Goal: Communication & Community: Participate in discussion

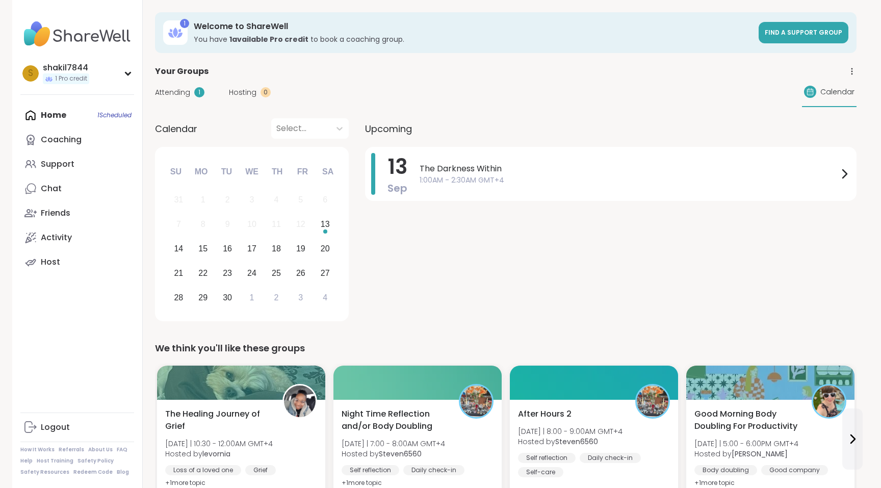
click at [582, 201] on div "[DATE] The Darkness Within 1:00AM - 2:30AM GMT+4" at bounding box center [610, 236] width 491 height 178
click at [581, 192] on div "The Darkness Within 1:00AM - 2:30AM GMT+4" at bounding box center [634, 174] width 431 height 42
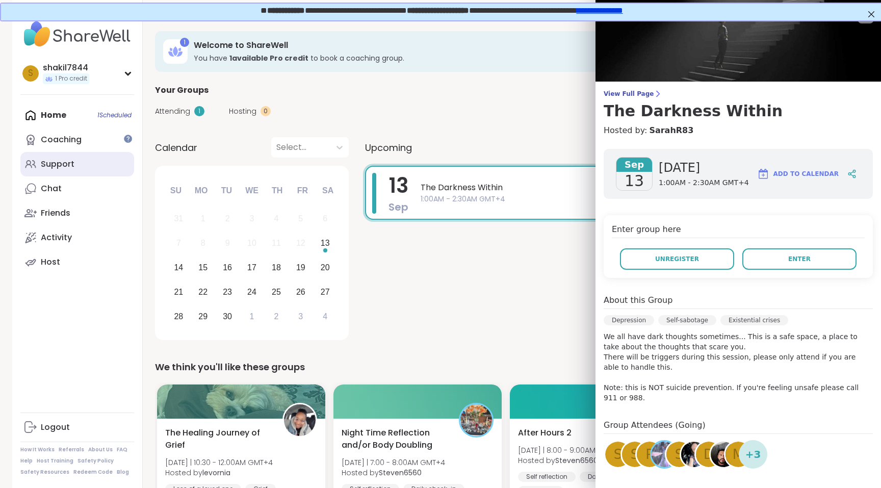
click at [74, 160] on link "Support" at bounding box center [77, 164] width 114 height 24
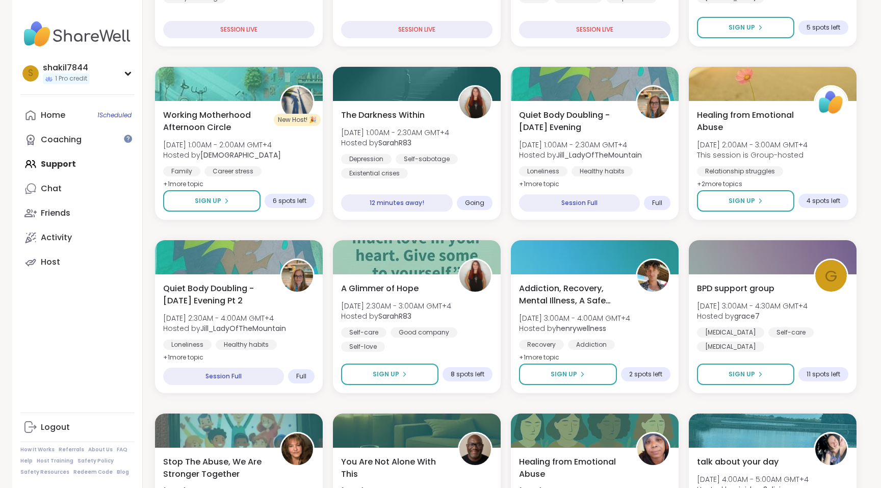
scroll to position [317, 0]
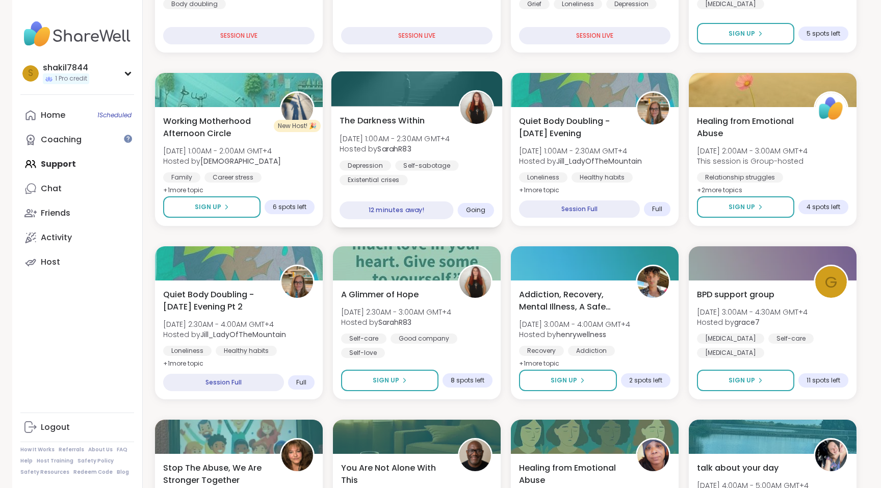
click at [417, 113] on div "The Darkness Within [DATE] 1:00AM - 2:30AM GMT+4 Hosted by SarahR83 [MEDICAL_DA…" at bounding box center [416, 166] width 171 height 121
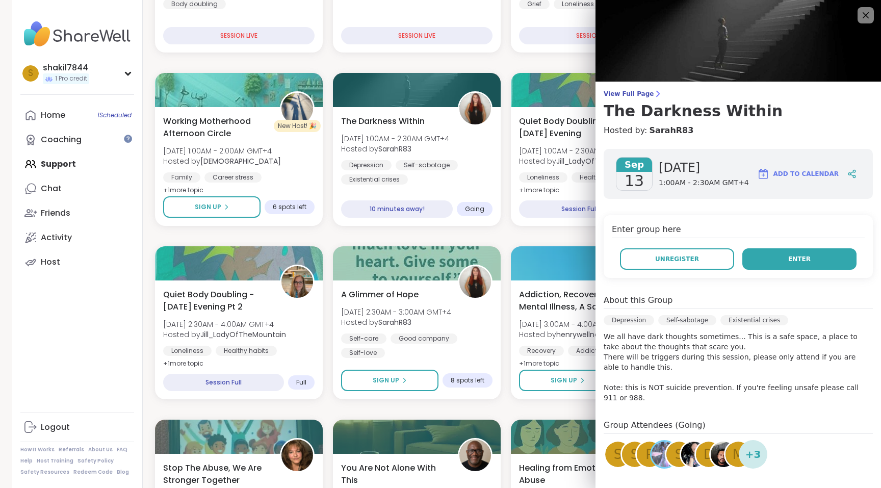
click at [802, 255] on span "Enter" at bounding box center [799, 258] width 22 height 9
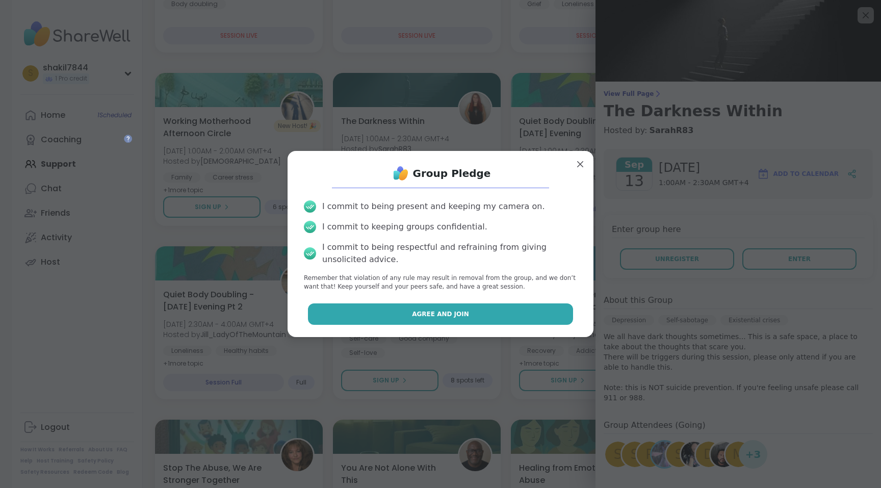
click at [445, 303] on button "Agree and Join" at bounding box center [441, 313] width 266 height 21
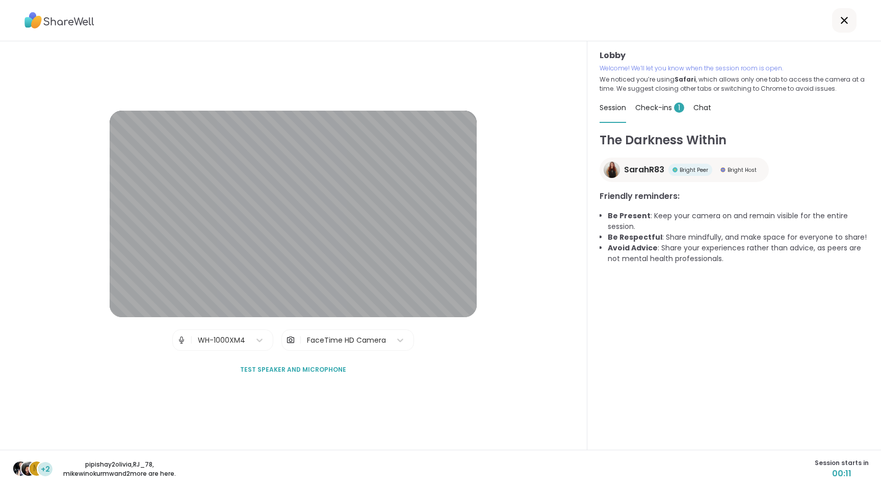
click at [334, 337] on div "FaceTime HD Camera" at bounding box center [346, 340] width 79 height 11
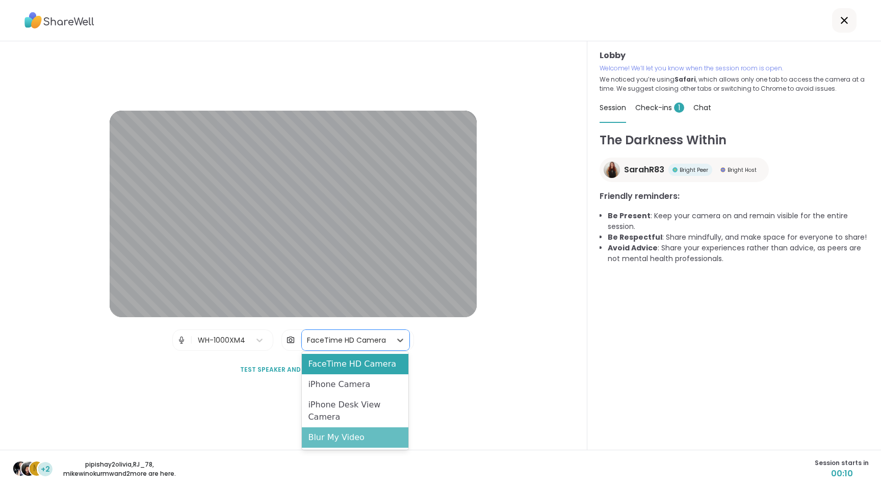
click at [330, 435] on div "Blur My Video" at bounding box center [355, 437] width 107 height 20
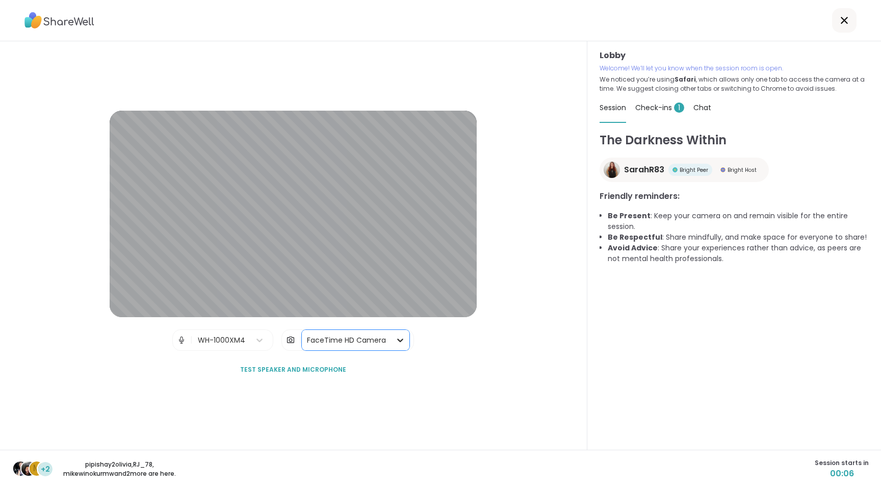
click at [399, 341] on icon at bounding box center [400, 340] width 10 height 10
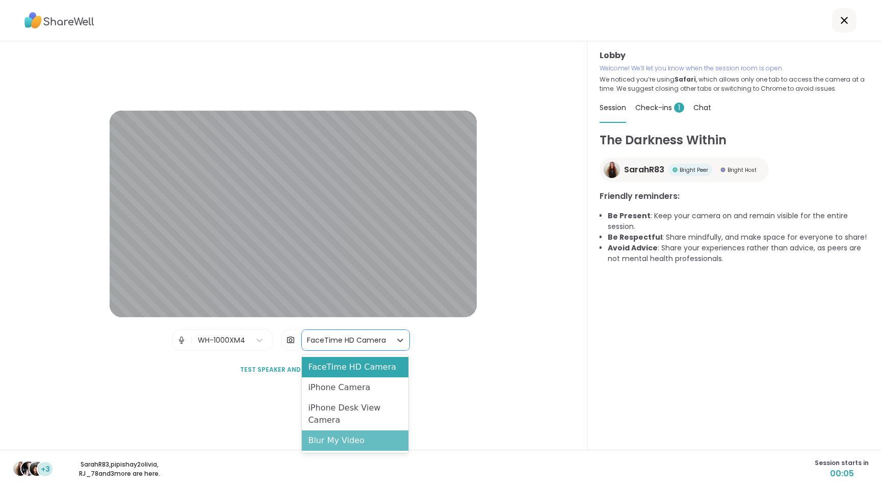
click at [340, 443] on div "Blur My Video" at bounding box center [355, 440] width 107 height 20
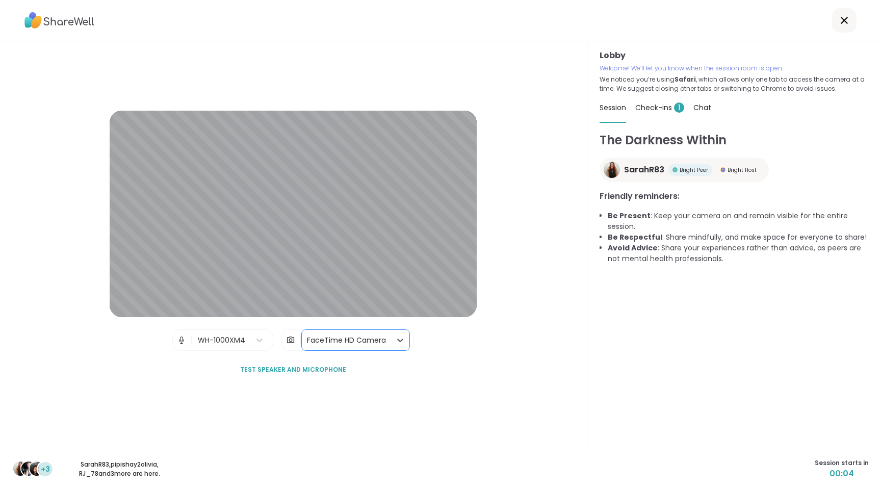
click at [384, 344] on div "FaceTime HD Camera" at bounding box center [346, 340] width 79 height 11
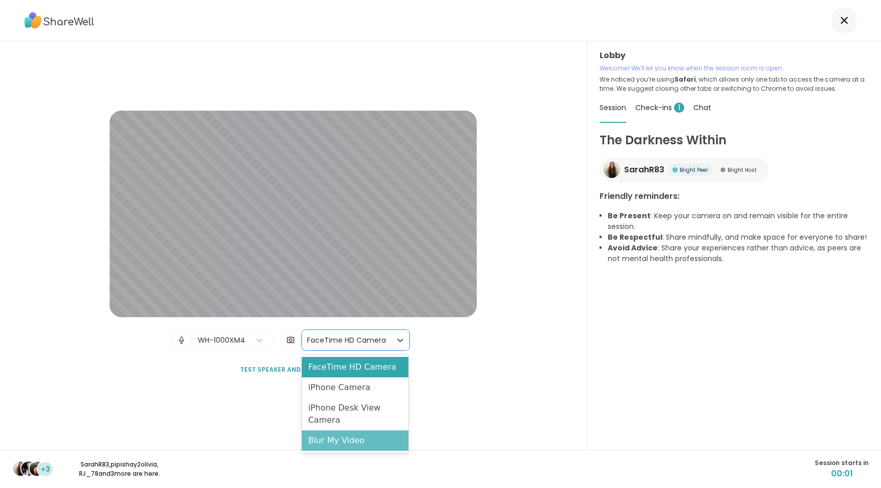
click at [346, 445] on div "Blur My Video" at bounding box center [355, 440] width 107 height 20
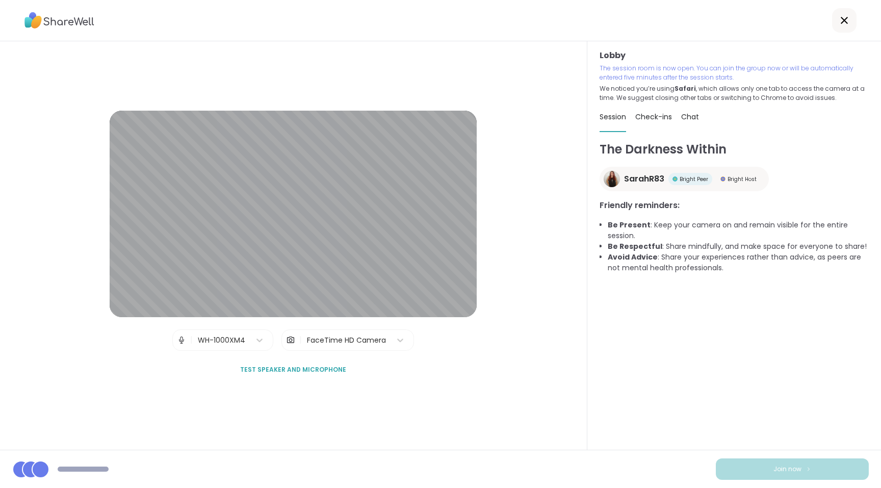
click at [367, 414] on div "Lobby | WH-1000XM4 | FaceTime HD Camera Test speaker and microphone" at bounding box center [293, 245] width 587 height 408
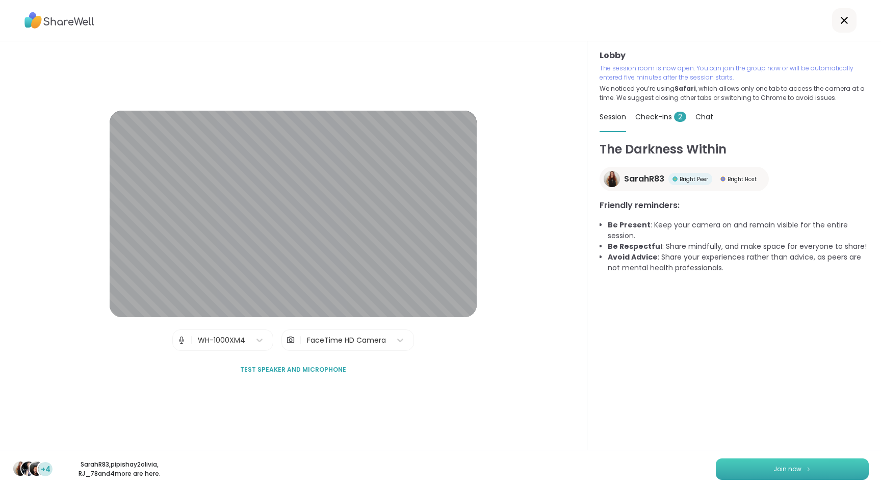
click at [745, 467] on button "Join now" at bounding box center [792, 468] width 153 height 21
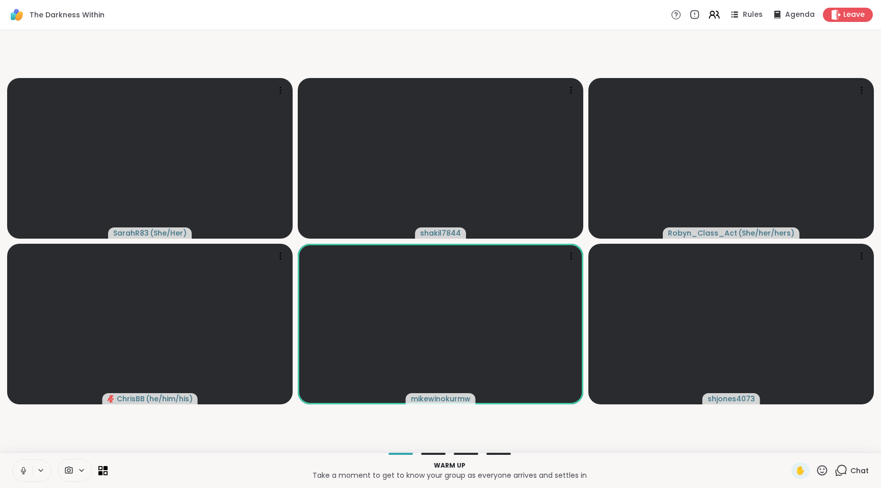
click at [30, 467] on button at bounding box center [22, 470] width 19 height 21
click at [21, 468] on icon at bounding box center [23, 470] width 9 height 9
click at [82, 471] on icon at bounding box center [81, 470] width 8 height 9
click at [80, 472] on icon at bounding box center [81, 470] width 8 height 9
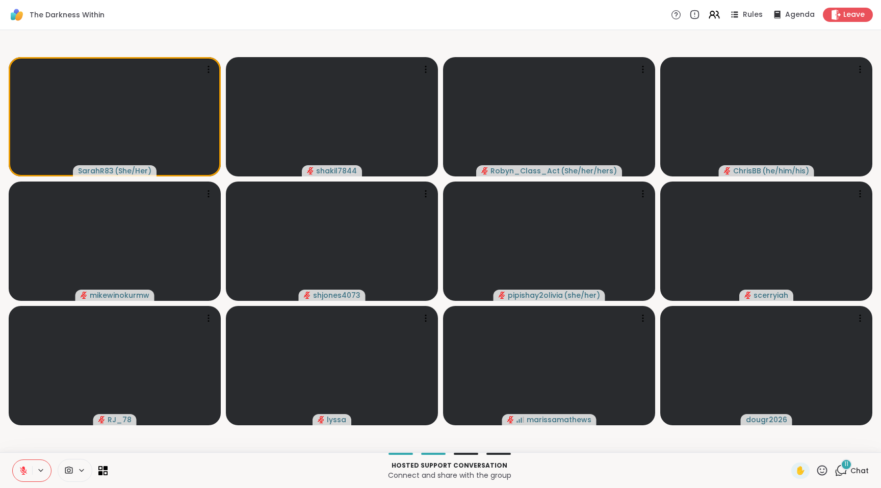
click at [856, 468] on span "Chat" at bounding box center [859, 470] width 18 height 10
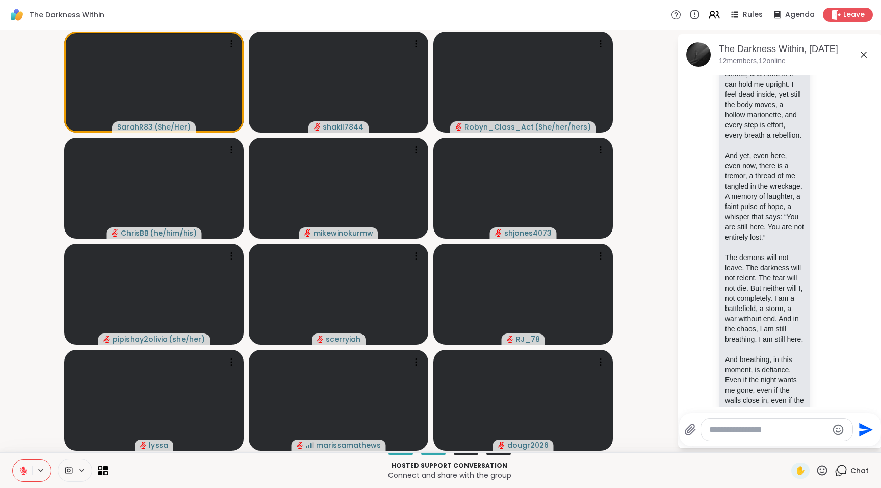
scroll to position [1908, 0]
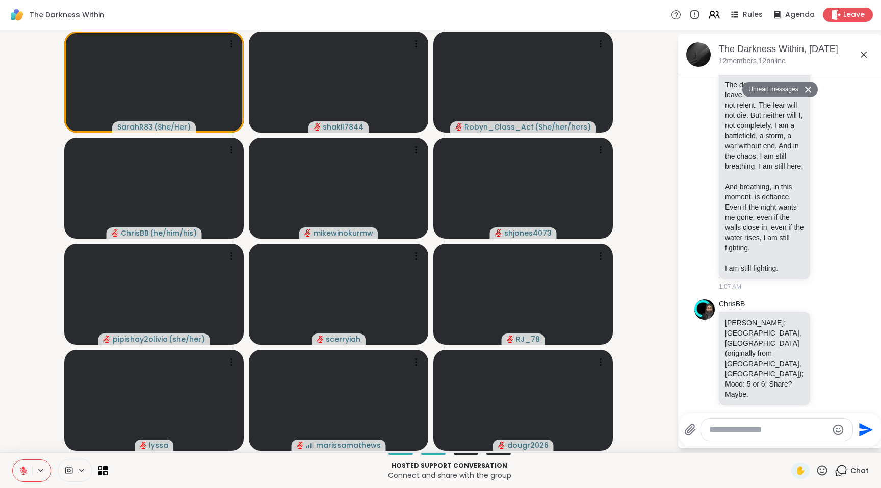
click at [871, 55] on div "The Darkness Within, [DATE]" at bounding box center [796, 49] width 155 height 13
click at [865, 54] on icon at bounding box center [863, 54] width 12 height 12
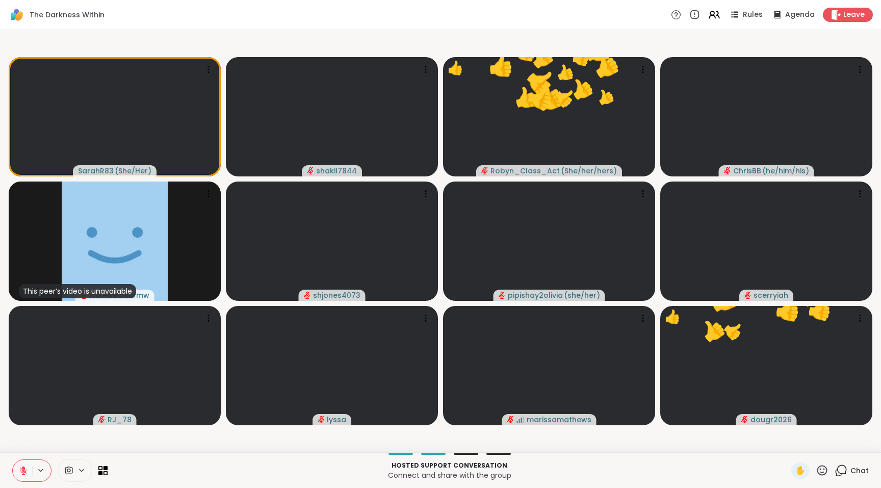
click at [821, 471] on icon at bounding box center [821, 470] width 13 height 13
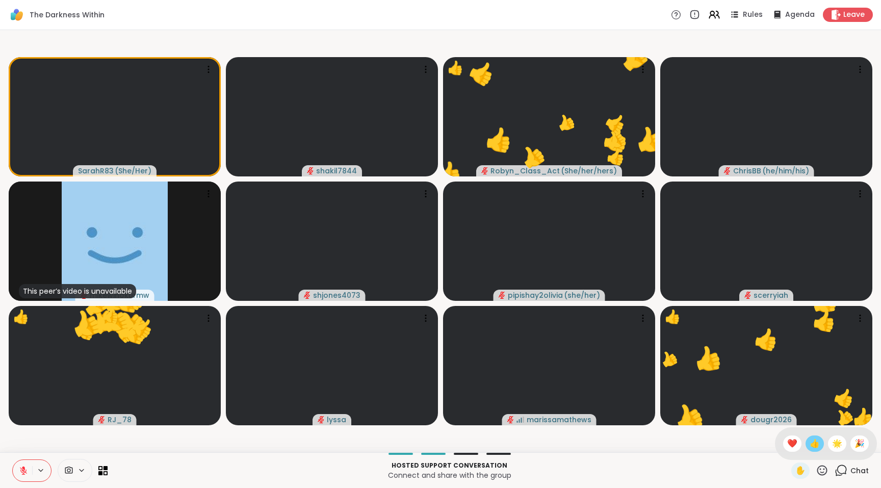
click at [812, 445] on span "👍" at bounding box center [814, 443] width 10 height 12
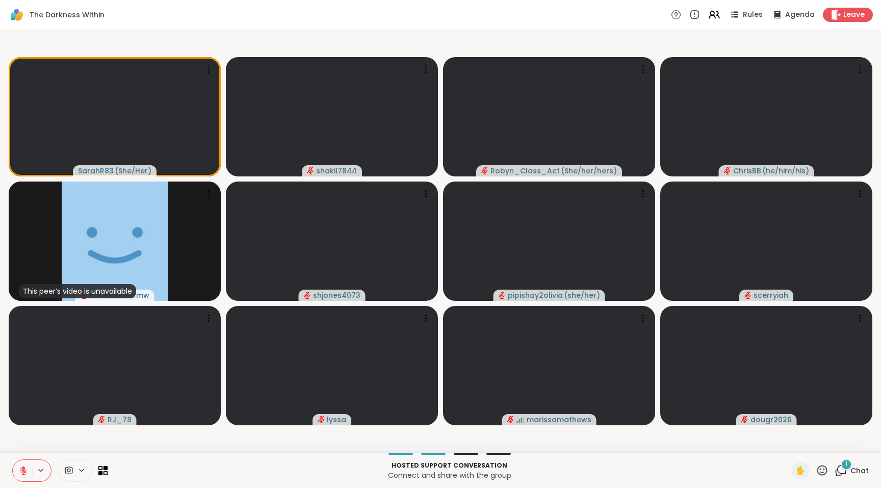
click at [849, 473] on div "1 Chat" at bounding box center [851, 470] width 34 height 16
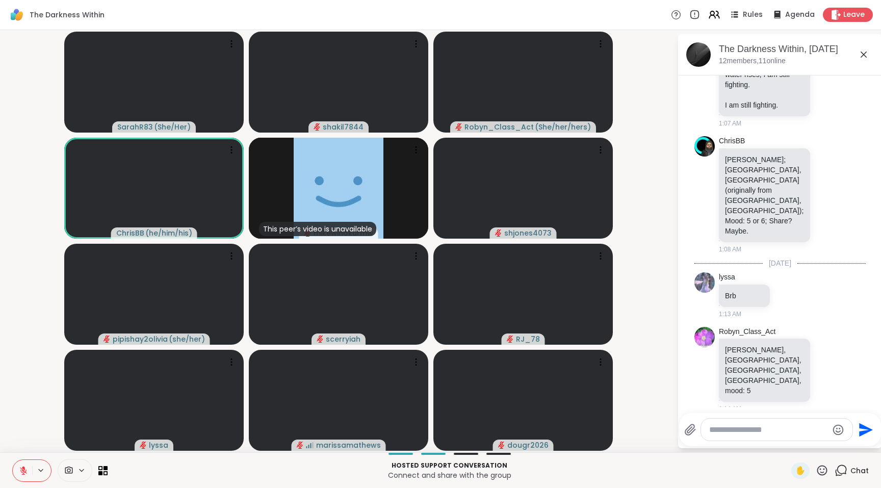
scroll to position [2022, 0]
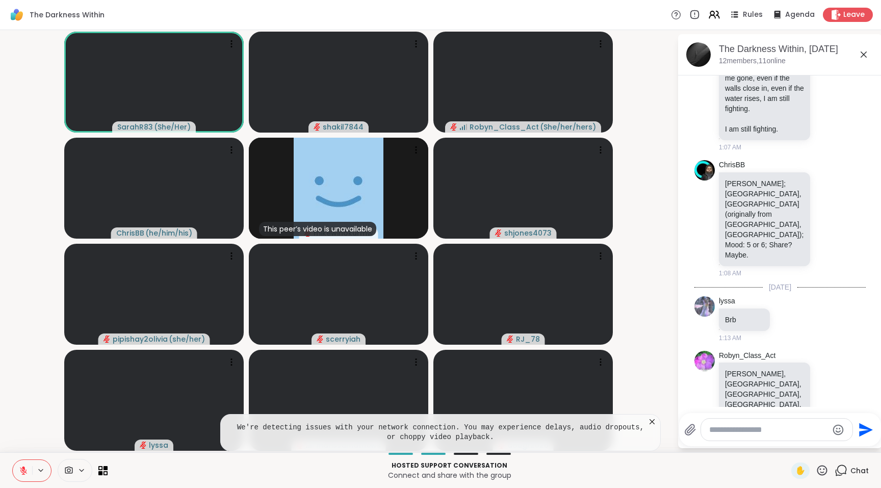
click at [25, 471] on icon at bounding box center [23, 470] width 9 height 9
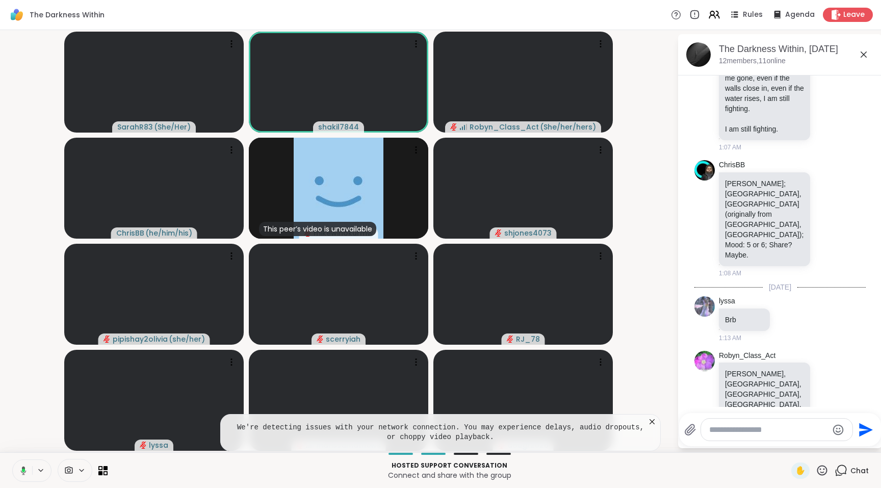
click at [654, 422] on icon at bounding box center [652, 421] width 10 height 10
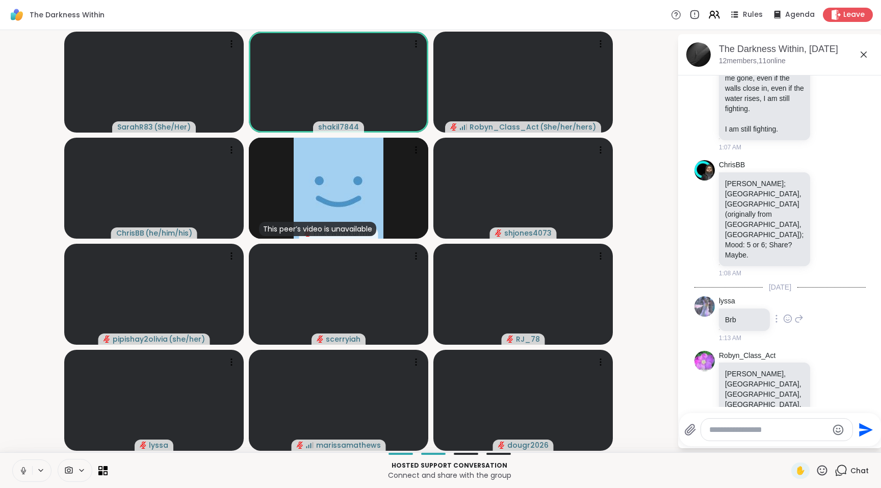
click at [796, 296] on div "lyssa Brb 1:13 AM" at bounding box center [761, 319] width 85 height 46
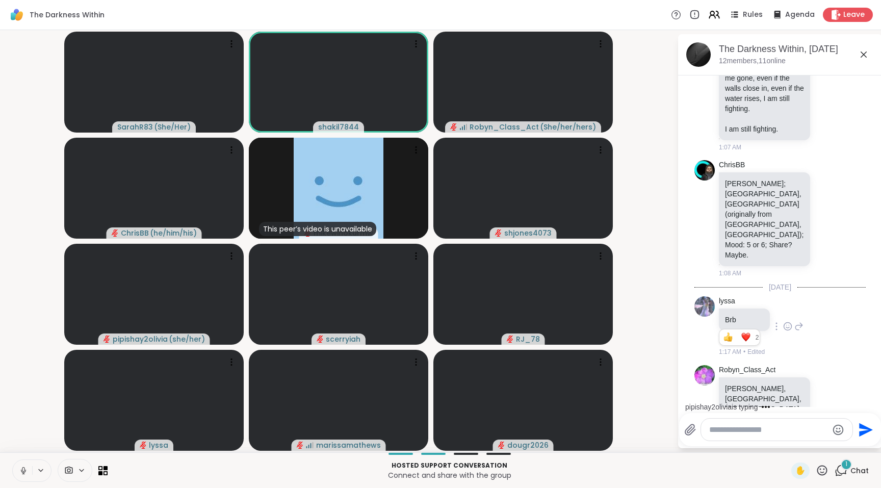
scroll to position [2125, 0]
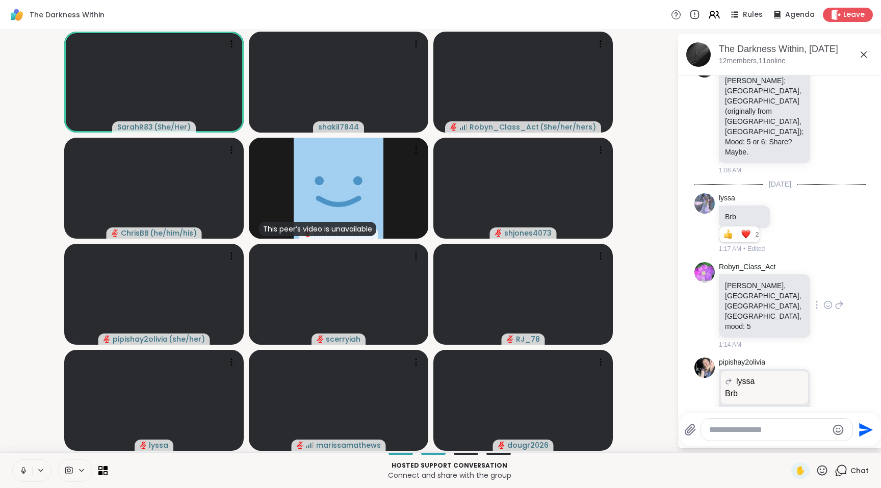
click at [772, 291] on p "[PERSON_NAME], [GEOGRAPHIC_DATA], [GEOGRAPHIC_DATA], [GEOGRAPHIC_DATA], mood: 5" at bounding box center [764, 305] width 79 height 51
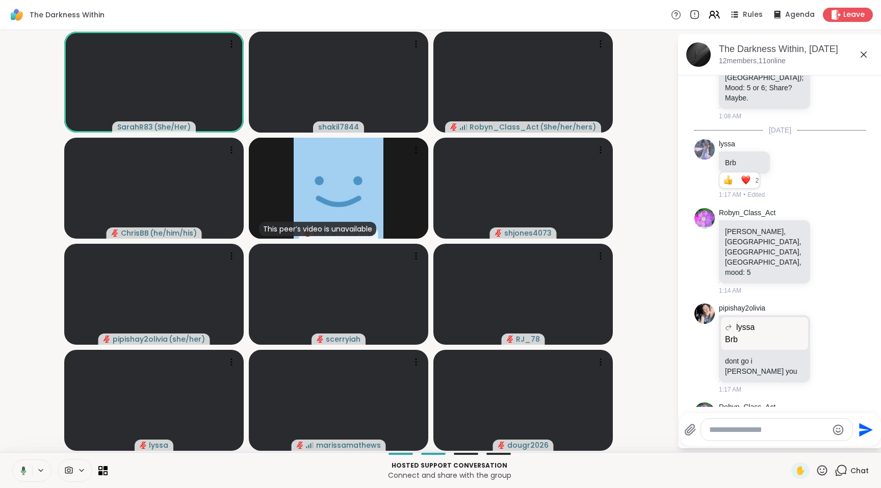
click at [25, 474] on icon at bounding box center [21, 470] width 9 height 9
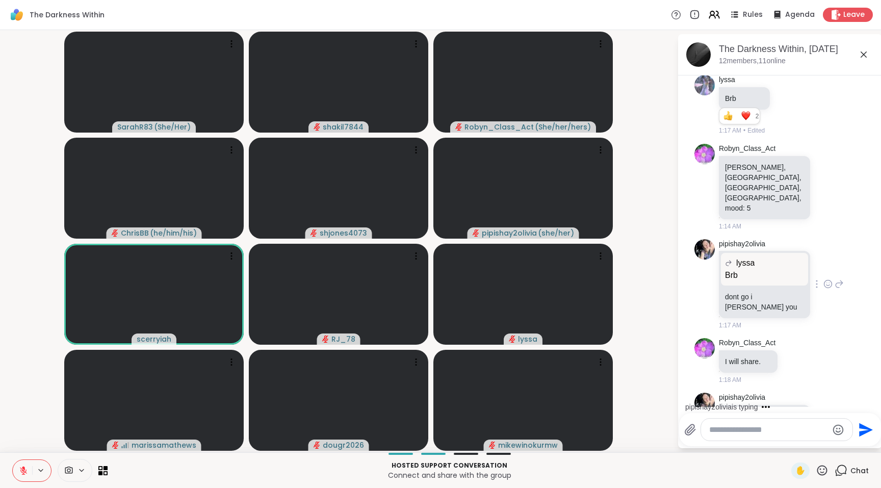
scroll to position [2357, 0]
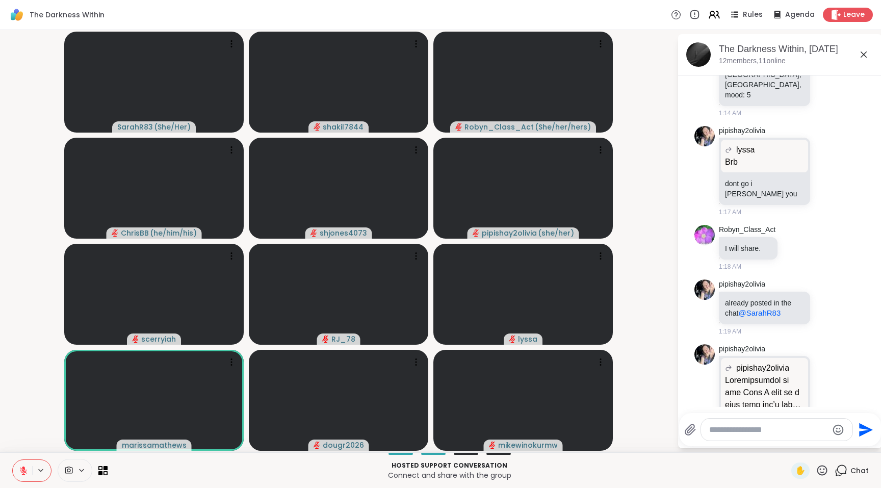
click at [731, 427] on textarea "Type your message" at bounding box center [768, 430] width 119 height 10
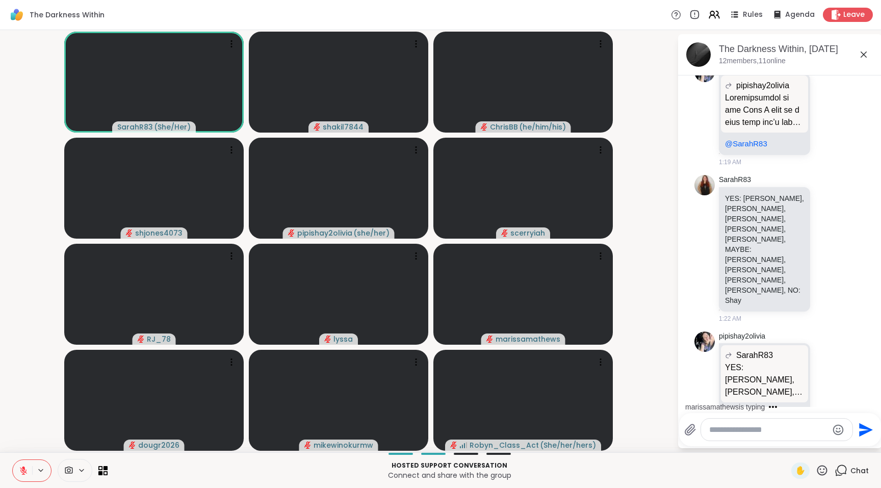
scroll to position [2713, 0]
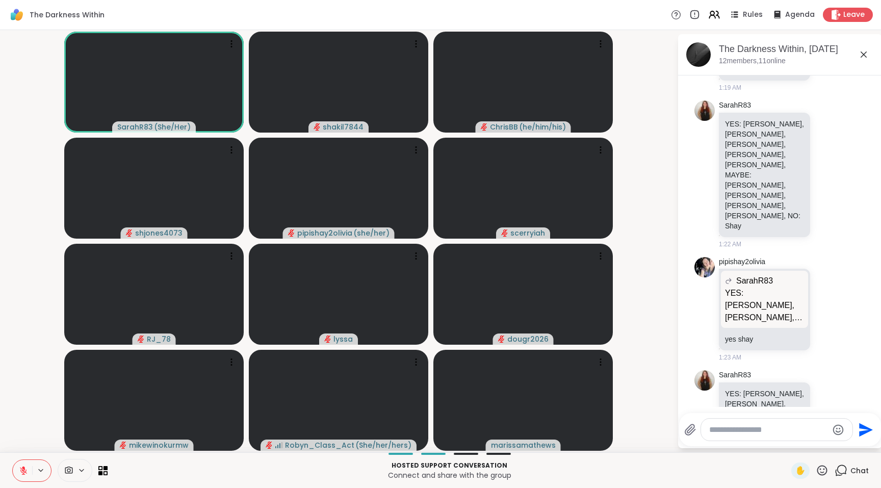
click at [734, 433] on textarea "Type your message" at bounding box center [768, 430] width 119 height 10
type textarea "*********"
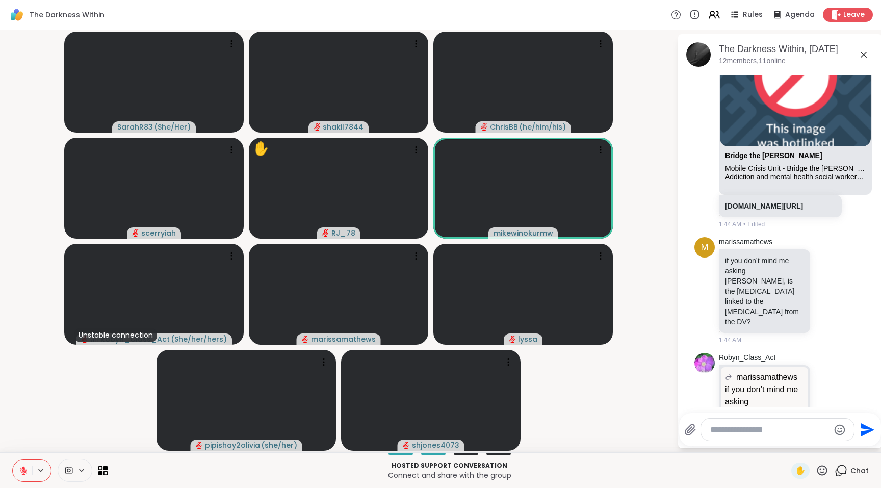
scroll to position [4454, 0]
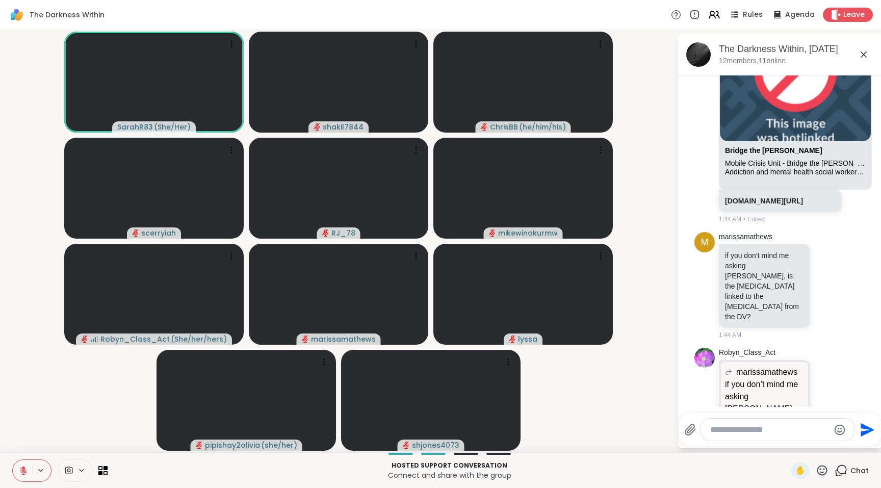
click at [26, 465] on button at bounding box center [22, 470] width 19 height 21
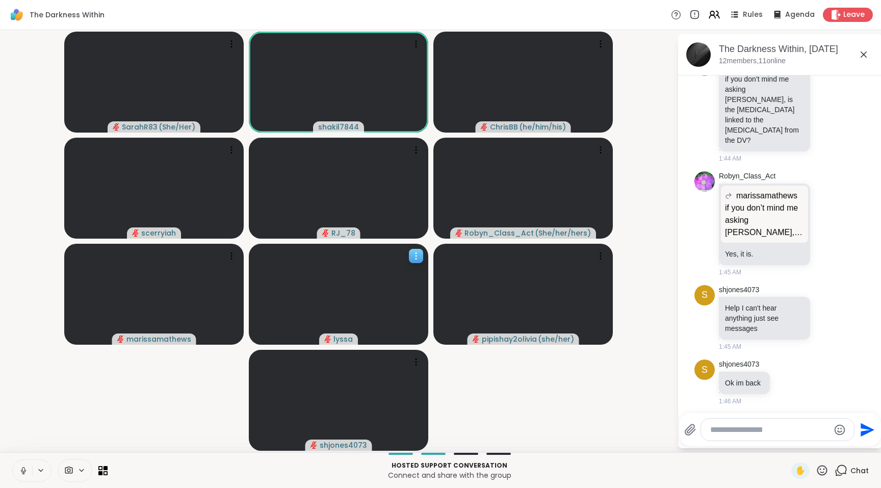
scroll to position [4645, 0]
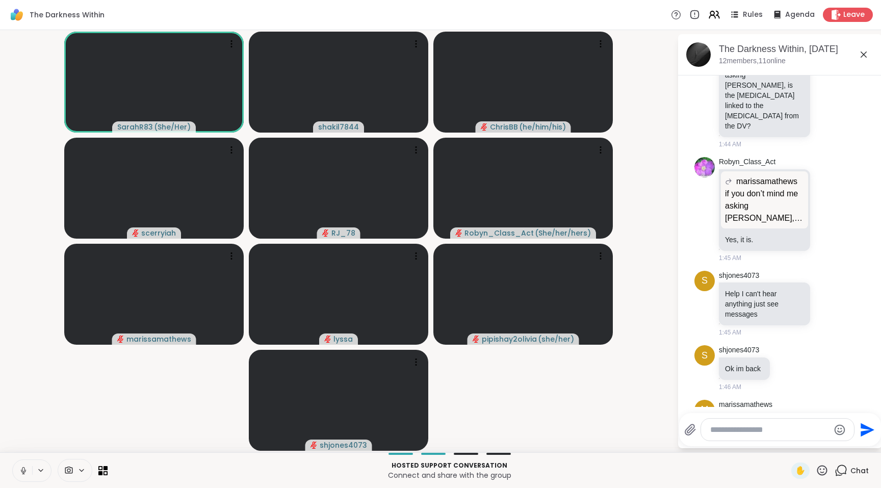
click at [142, 421] on video-player-container "SarahR83 ( She/Her ) shakil7844 [PERSON_NAME] ( he/him/his ) scerryiah RJ_78 Ro…" at bounding box center [338, 241] width 665 height 414
click at [24, 476] on button at bounding box center [22, 470] width 19 height 21
click at [502, 375] on video-player-container "SarahR83 ( She/Her ) shakil7844 [PERSON_NAME] ( he/him/his ) scerryiah RJ_78 Ro…" at bounding box center [338, 241] width 665 height 414
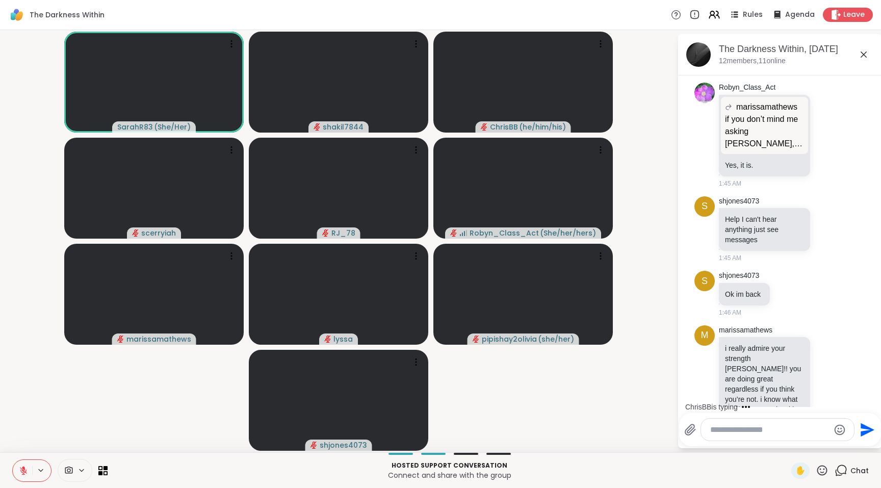
scroll to position [4784, 0]
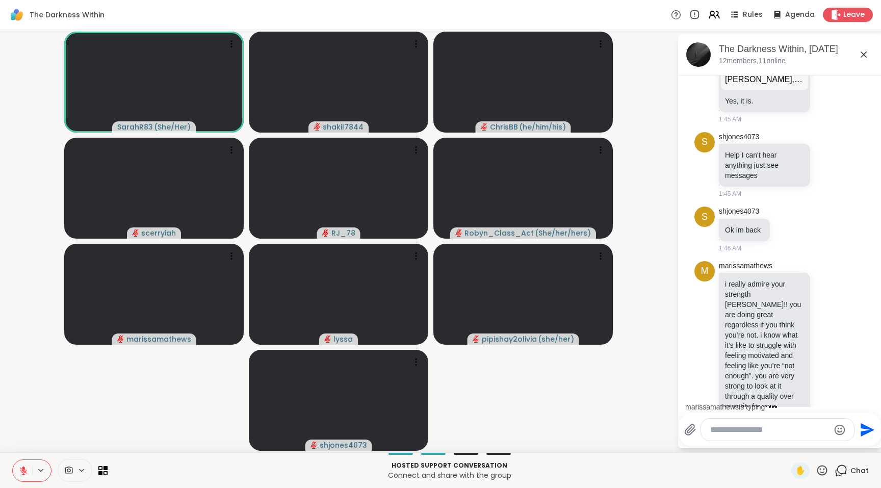
click at [23, 474] on icon at bounding box center [23, 470] width 9 height 9
click at [21, 476] on button at bounding box center [22, 470] width 19 height 21
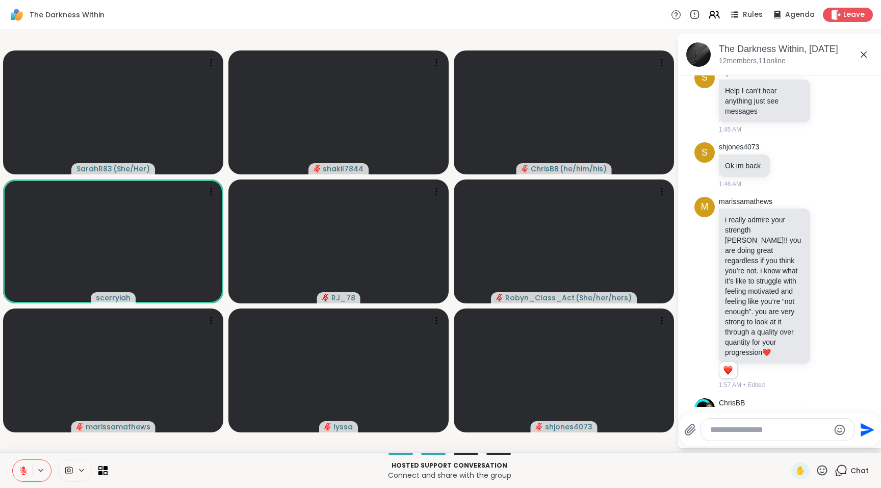
scroll to position [4933, 0]
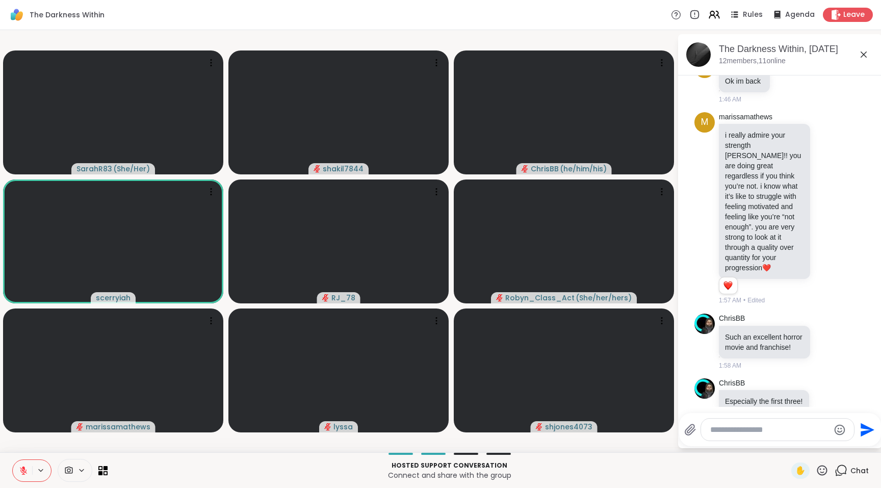
click at [756, 419] on div at bounding box center [777, 429] width 153 height 22
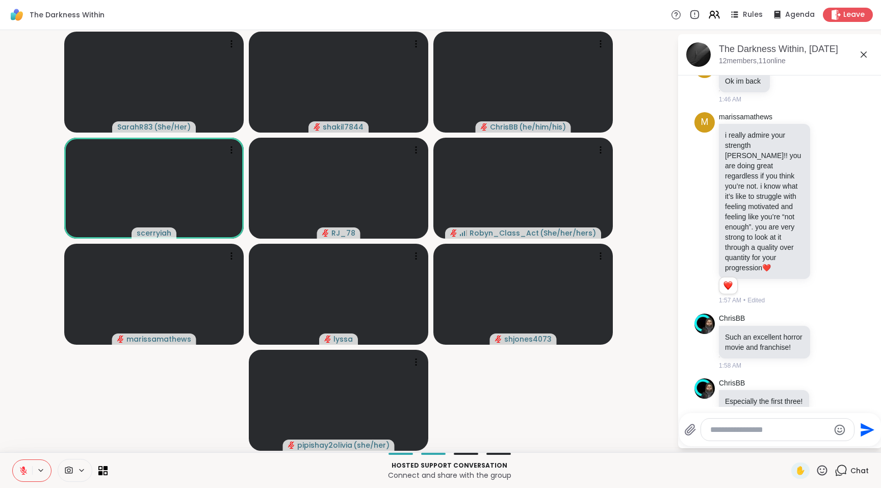
click at [819, 472] on icon at bounding box center [822, 470] width 10 height 10
click at [796, 447] on div "❤️" at bounding box center [792, 443] width 18 height 16
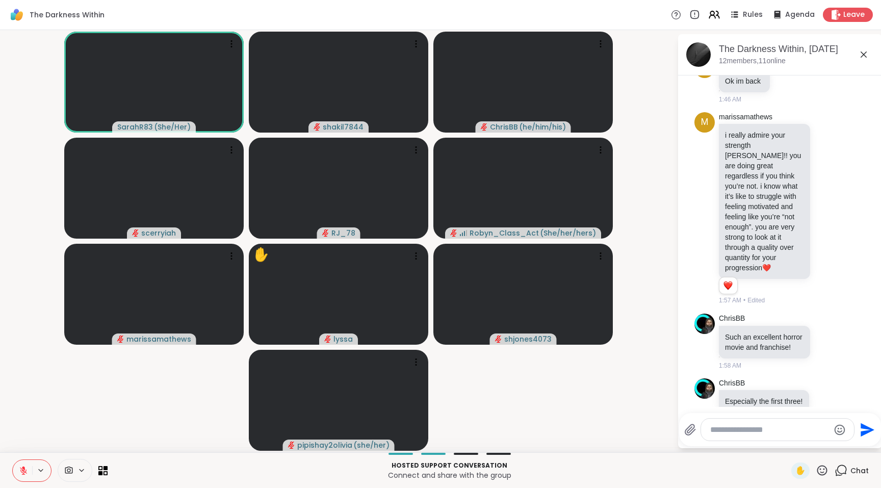
click at [742, 432] on textarea "Type your message" at bounding box center [769, 430] width 119 height 10
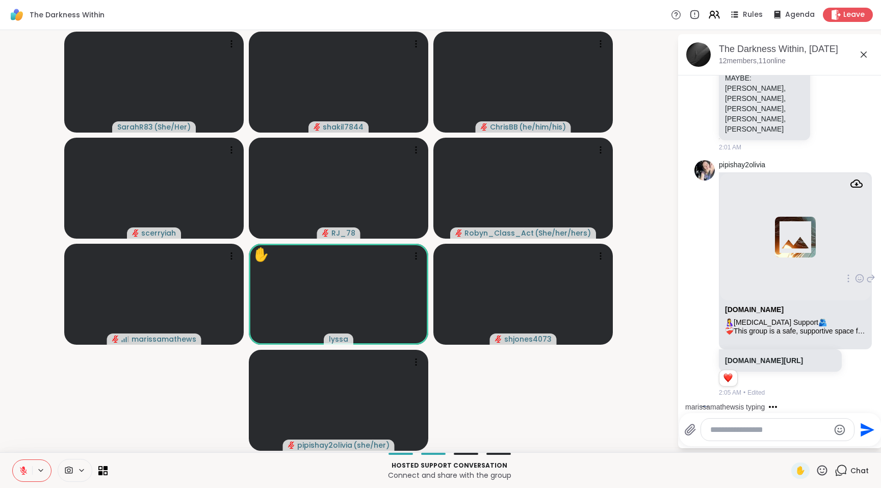
scroll to position [5459, 0]
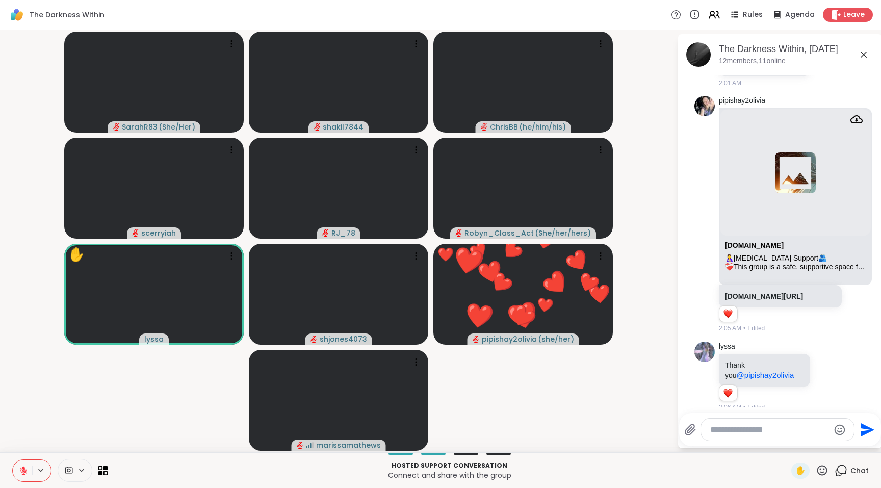
click at [732, 431] on textarea "Type your message" at bounding box center [769, 430] width 119 height 10
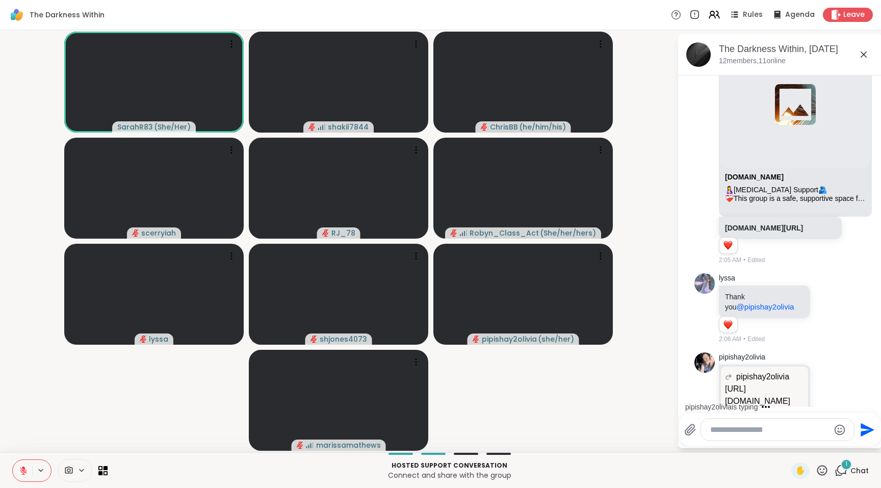
scroll to position [5622, 0]
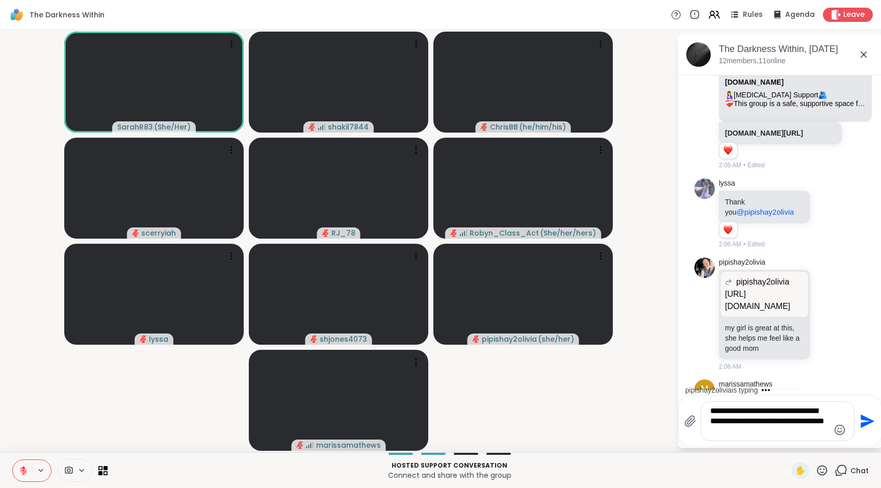
type textarea "**********"
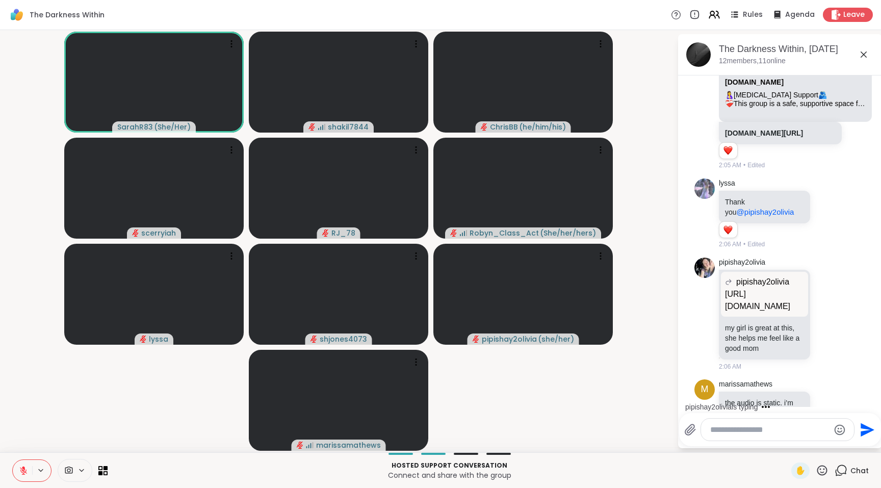
scroll to position [5707, 0]
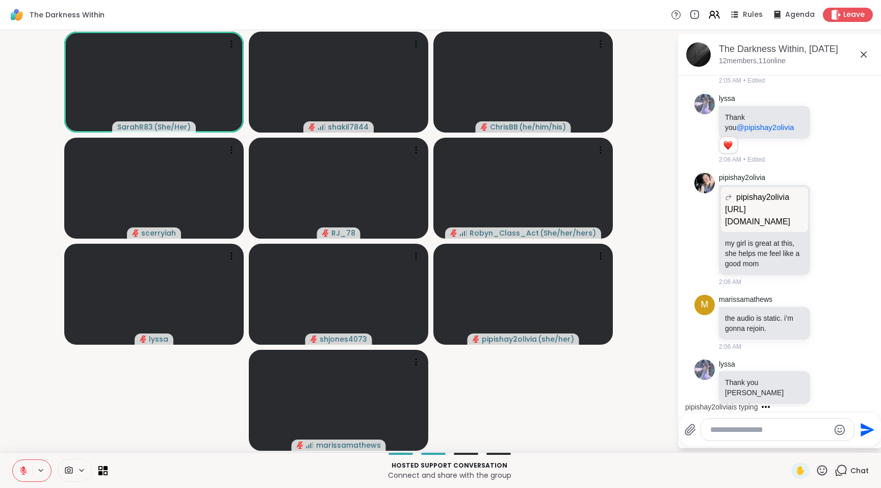
type textarea "*"
type textarea "**********"
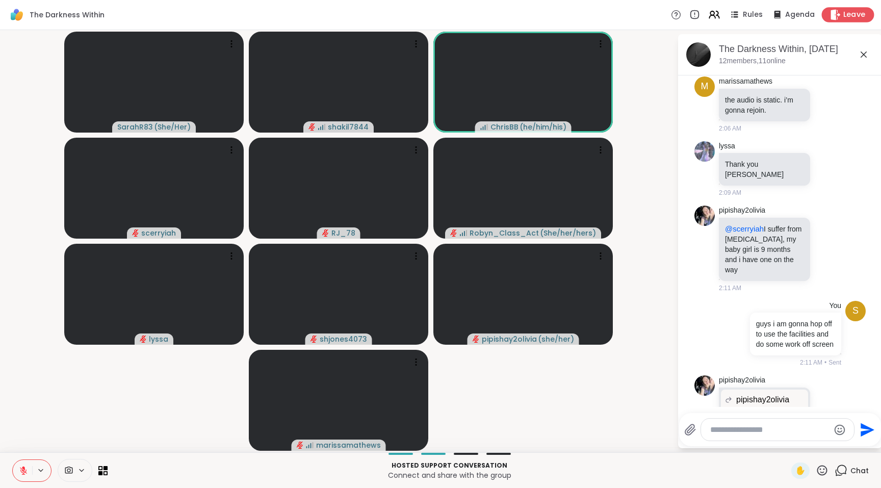
click at [851, 8] on div "Leave" at bounding box center [848, 14] width 52 height 15
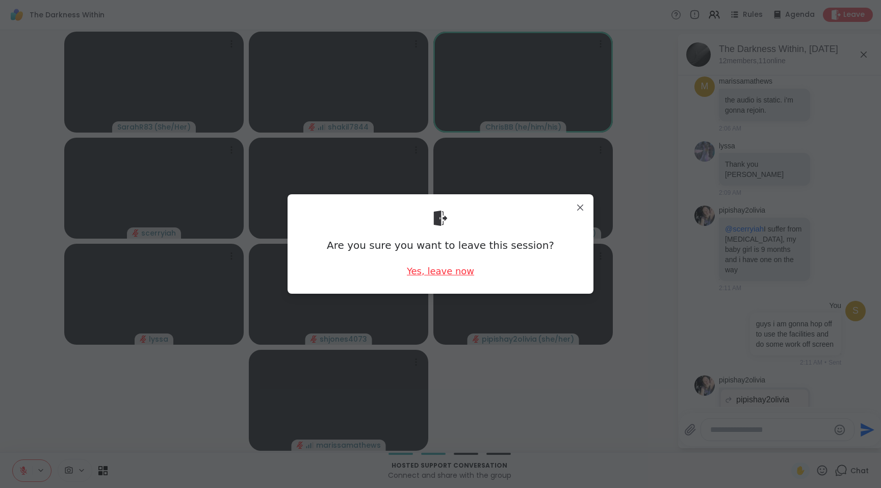
click at [449, 269] on div "Yes, leave now" at bounding box center [440, 271] width 67 height 13
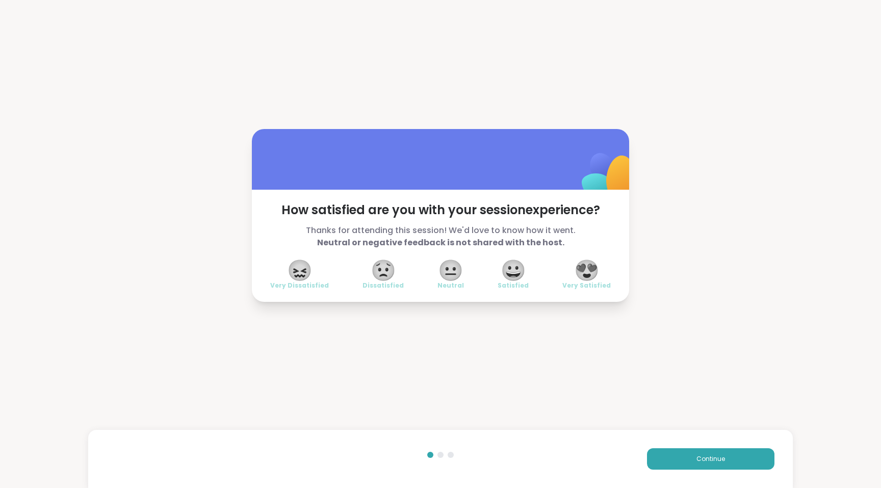
click at [585, 265] on span "😍" at bounding box center [586, 270] width 25 height 18
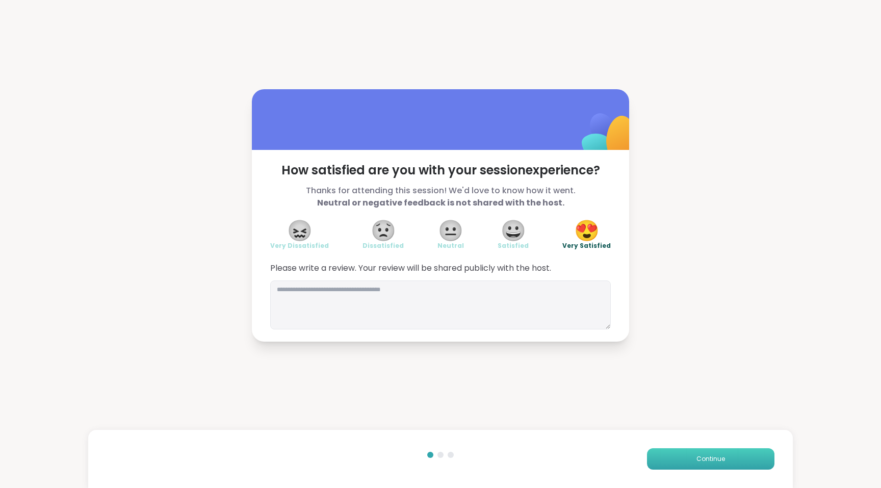
click at [697, 466] on button "Continue" at bounding box center [710, 458] width 127 height 21
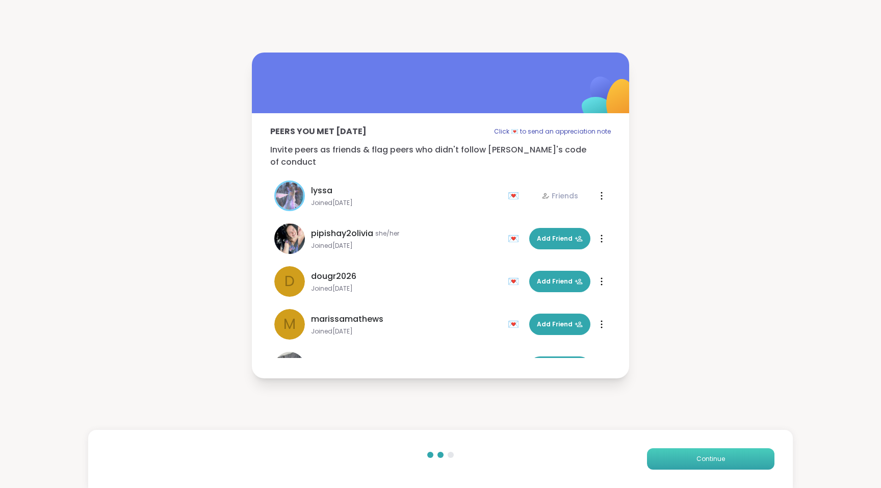
click at [696, 466] on button "Continue" at bounding box center [710, 458] width 127 height 21
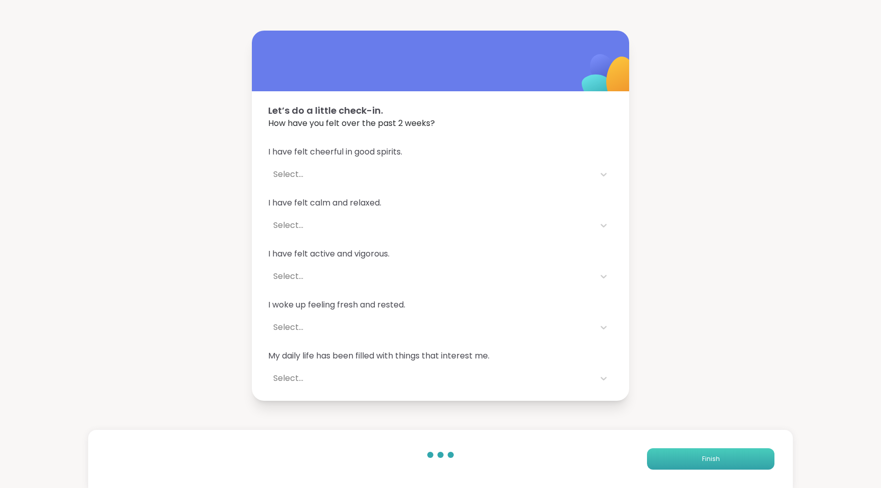
click at [696, 466] on button "Finish" at bounding box center [710, 458] width 127 height 21
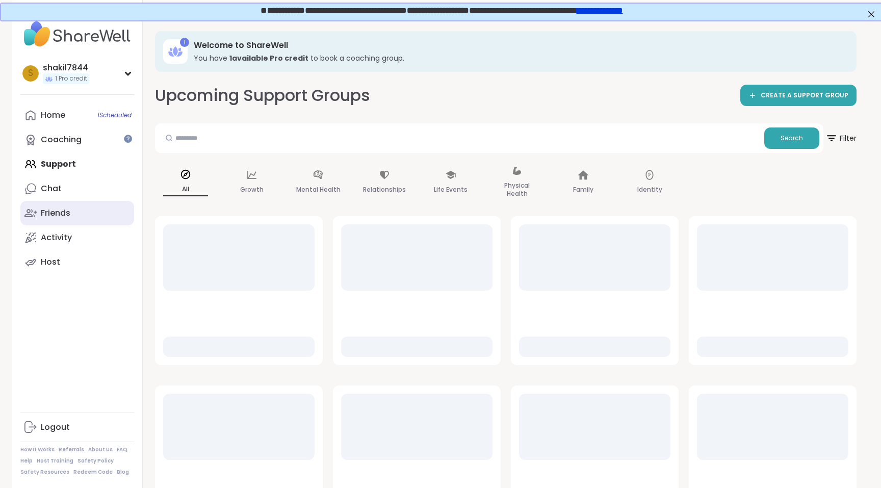
click at [85, 222] on link "Friends" at bounding box center [77, 213] width 114 height 24
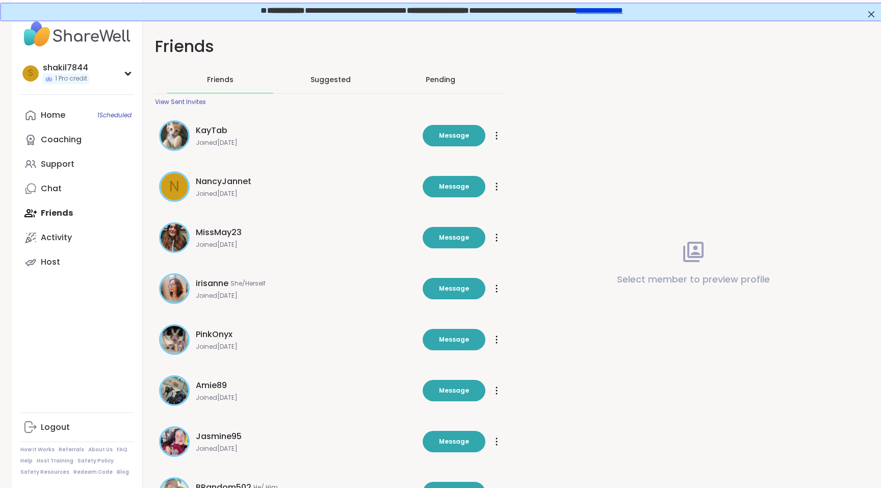
click at [335, 84] on span "Suggested" at bounding box center [330, 79] width 40 height 10
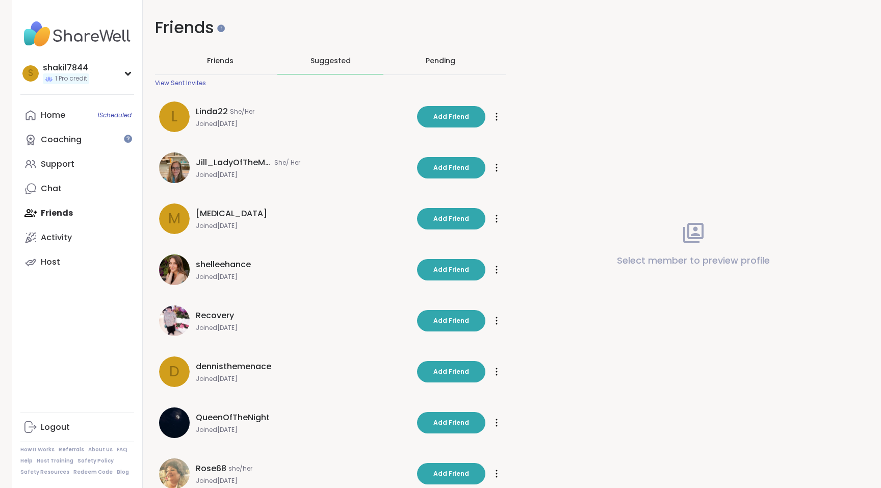
click at [442, 58] on div "Pending" at bounding box center [441, 61] width 30 height 10
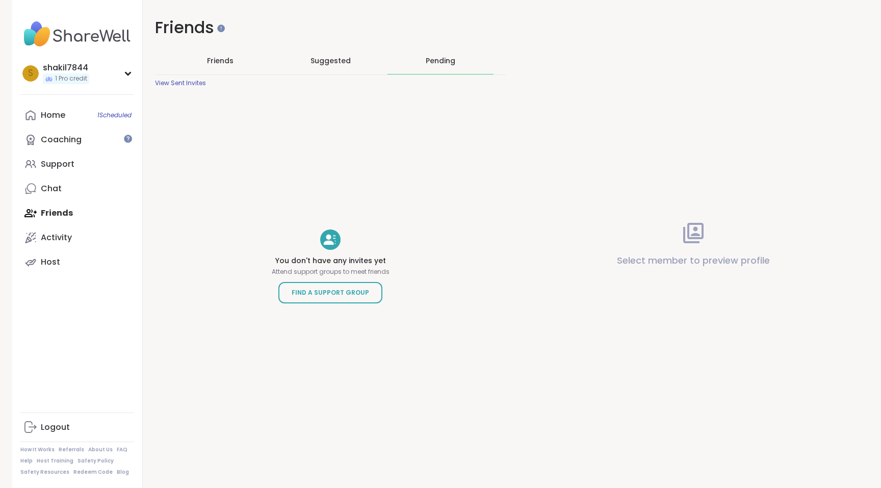
click at [349, 58] on span "Suggested" at bounding box center [330, 61] width 40 height 10
